Goal: Transaction & Acquisition: Purchase product/service

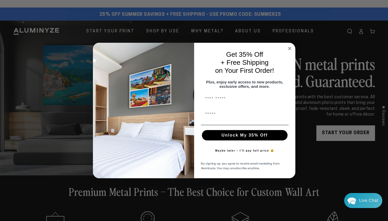
click at [289, 45] on circle "Close dialog" at bounding box center [290, 48] width 6 height 6
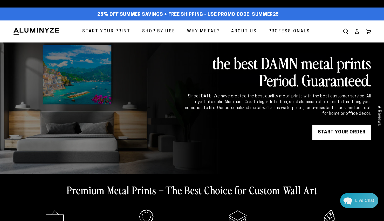
click at [106, 31] on span "Start Your Print" at bounding box center [106, 32] width 48 height 8
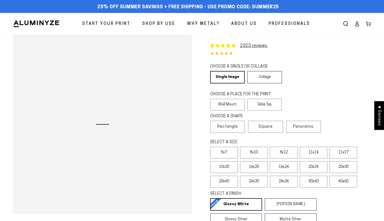
select select "**********"
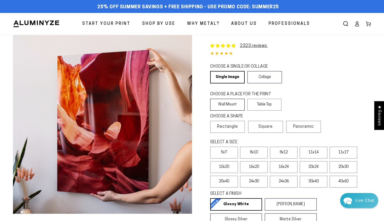
click at [233, 103] on label "Wall Mount" at bounding box center [227, 105] width 35 height 12
click at [283, 169] on label "16x24" at bounding box center [284, 167] width 28 height 12
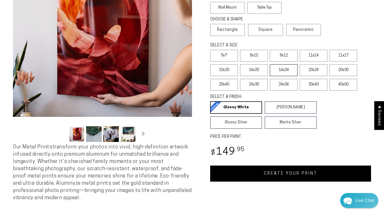
scroll to position [97, 0]
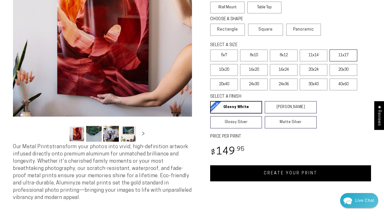
click at [340, 55] on label "11x17" at bounding box center [344, 56] width 28 height 12
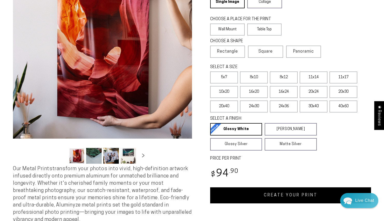
scroll to position [76, 0]
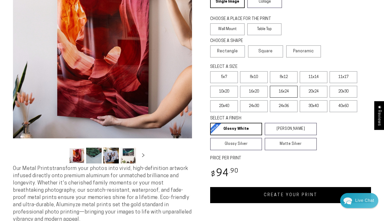
click at [281, 91] on label "16x24" at bounding box center [284, 92] width 28 height 12
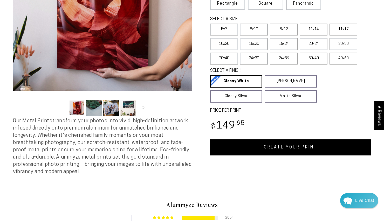
scroll to position [125, 0]
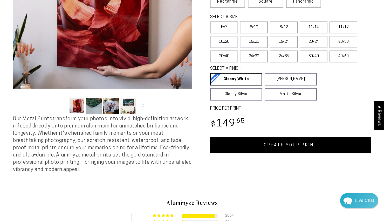
click at [280, 149] on link "CREATE YOUR PRINT" at bounding box center [290, 146] width 161 height 16
click at [289, 144] on link "CREATE YOUR PRINT" at bounding box center [290, 146] width 161 height 16
